Goal: Navigation & Orientation: Find specific page/section

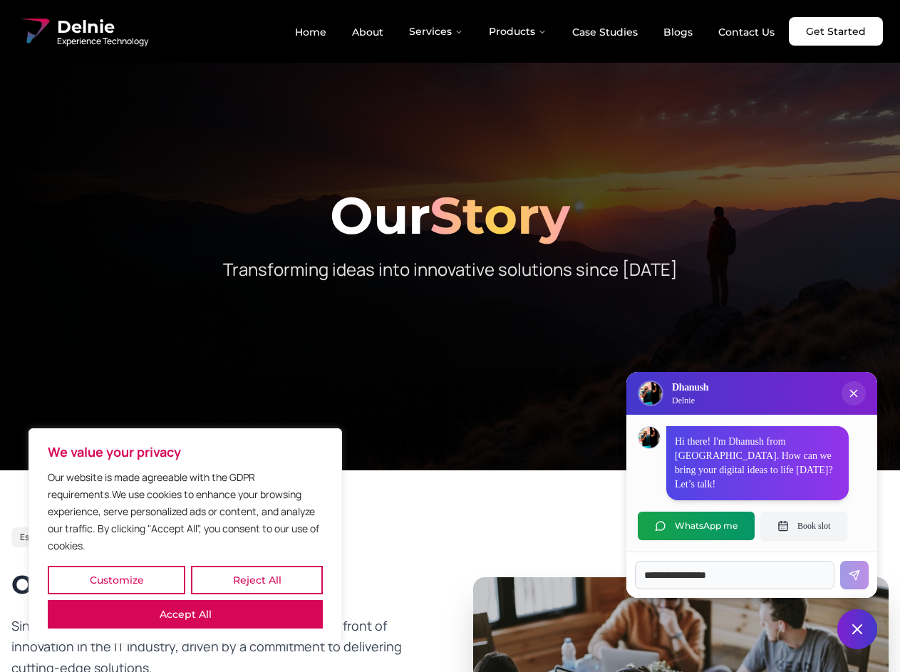
click at [116, 580] on button "Customize" at bounding box center [116, 580] width 137 height 28
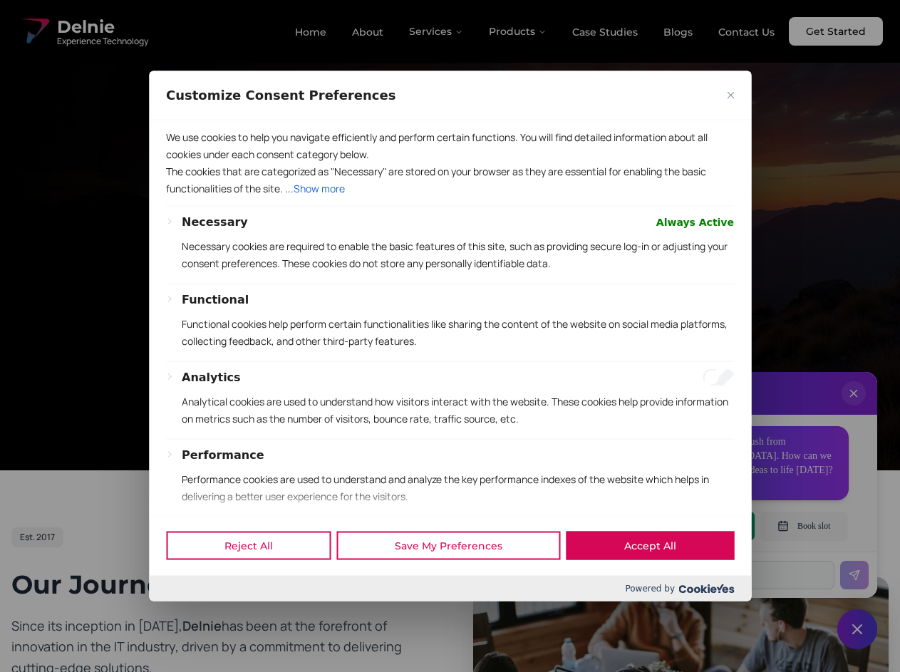
click at [256, 580] on div at bounding box center [450, 336] width 900 height 672
click at [185, 463] on button "Performance" at bounding box center [223, 454] width 83 height 17
click at [450, 336] on div "Functional Functional cookies help perform certain functionalities like sharing…" at bounding box center [458, 326] width 552 height 70
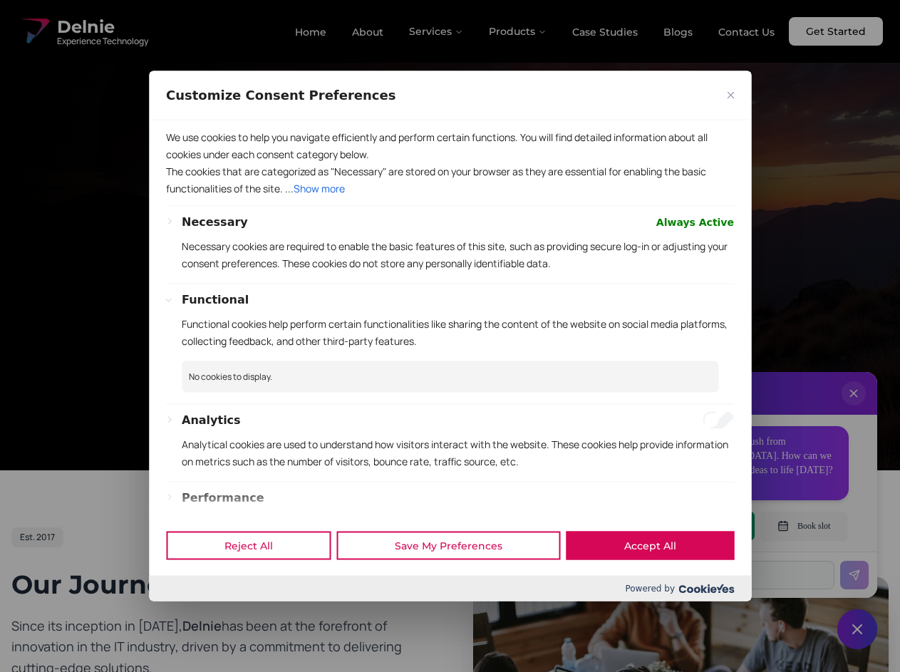
click at [437, 31] on div at bounding box center [450, 336] width 900 height 672
click at [518, 31] on div at bounding box center [450, 336] width 900 height 672
click at [853, 408] on div at bounding box center [450, 336] width 900 height 672
click at [696, 526] on div "Reject All Save My Preferences Accept All" at bounding box center [450, 545] width 602 height 61
click at [804, 526] on div at bounding box center [450, 336] width 900 height 672
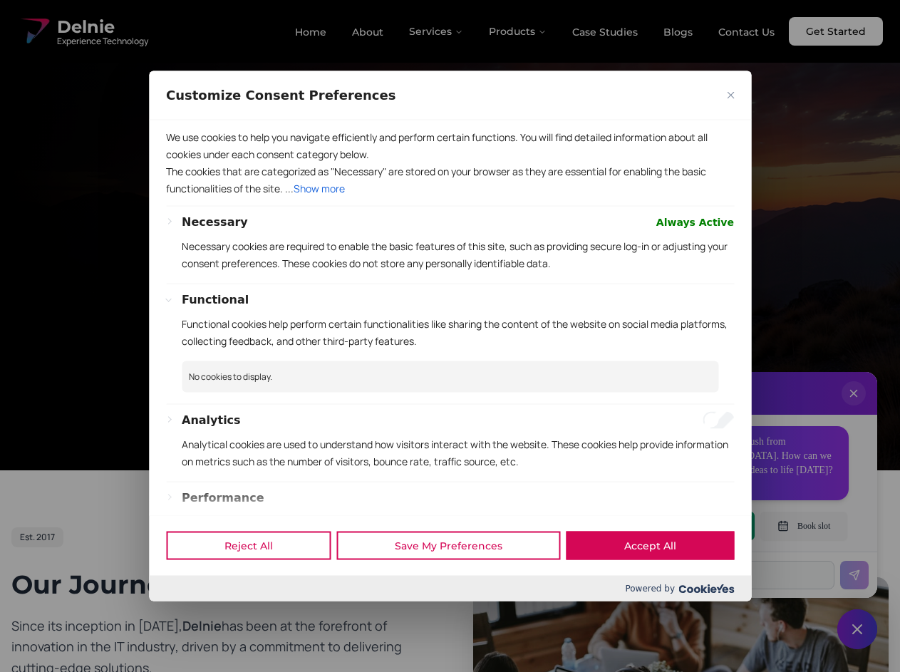
click at [857, 629] on div at bounding box center [450, 336] width 900 height 672
